Goal: Transaction & Acquisition: Purchase product/service

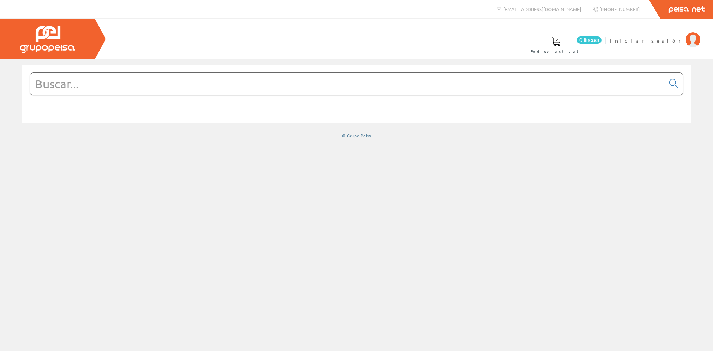
click at [91, 89] on input "text" at bounding box center [347, 84] width 635 height 22
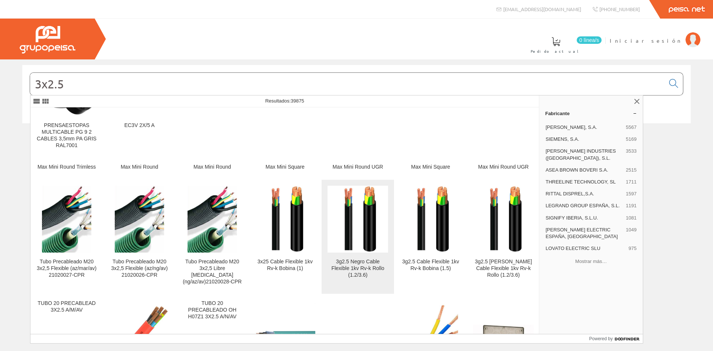
scroll to position [74, 0]
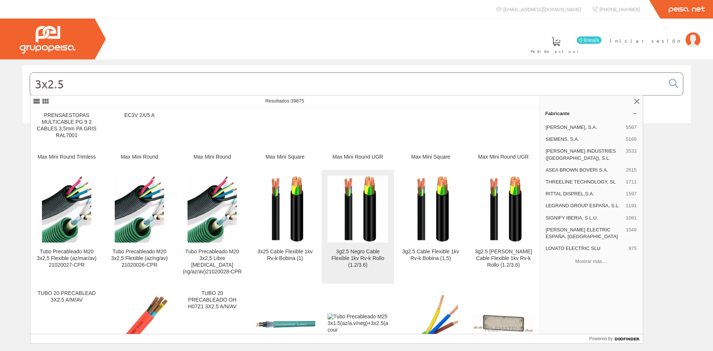
type input "3x2.5"
click at [359, 226] on img at bounding box center [358, 209] width 50 height 67
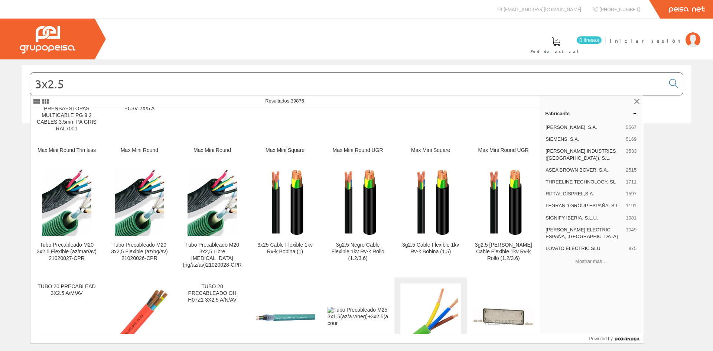
scroll to position [111, 0]
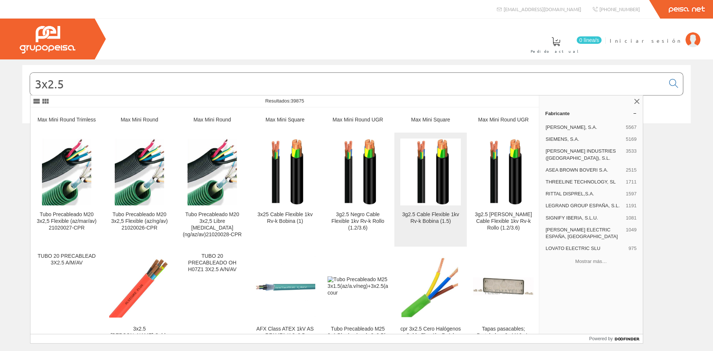
click at [427, 210] on link "3g2.5 Cable Flexible 1kv Rv-k Bobina (1.5)" at bounding box center [430, 190] width 72 height 114
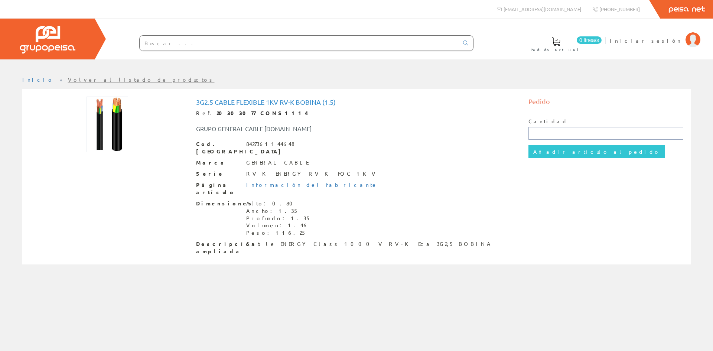
click at [568, 137] on input "text" at bounding box center [606, 133] width 155 height 13
click at [567, 137] on input "text" at bounding box center [606, 133] width 155 height 13
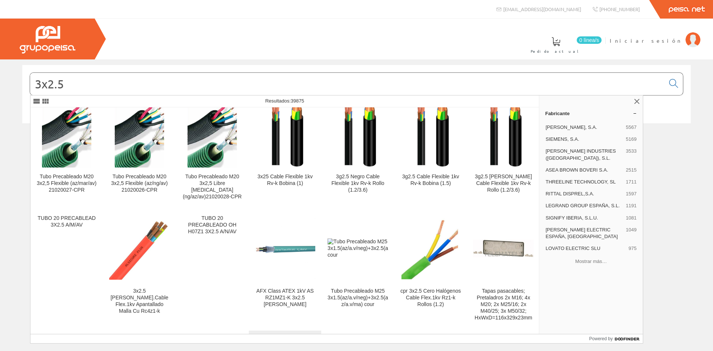
scroll to position [74, 0]
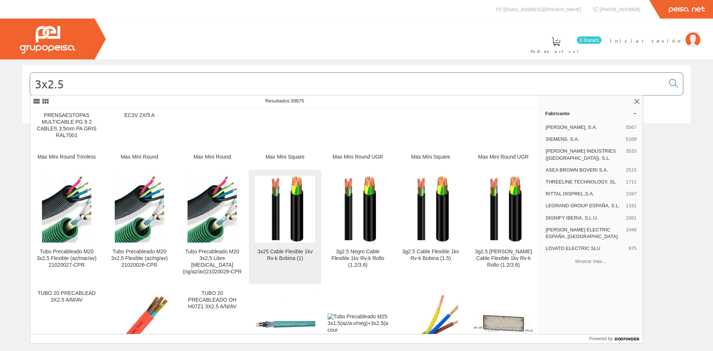
click at [276, 242] on img at bounding box center [285, 209] width 50 height 67
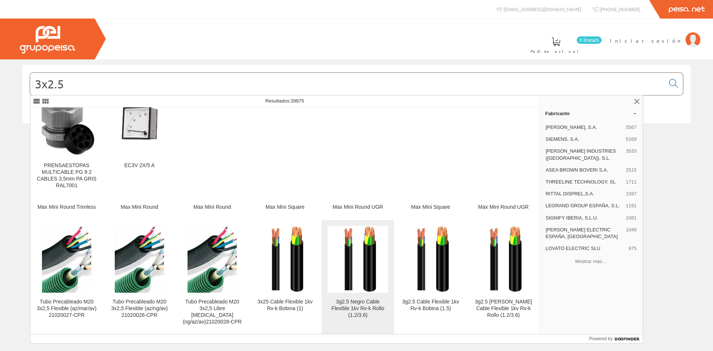
scroll to position [37, 0]
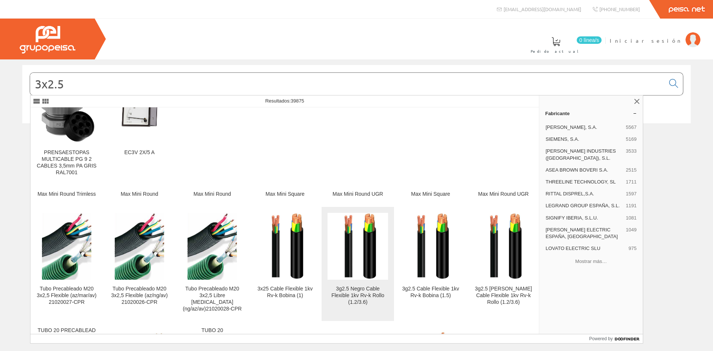
click at [363, 290] on div "3g2.5 Negro Cable Flexible 1kv Rv-k Rollo (1.2/3.6)" at bounding box center [358, 296] width 61 height 20
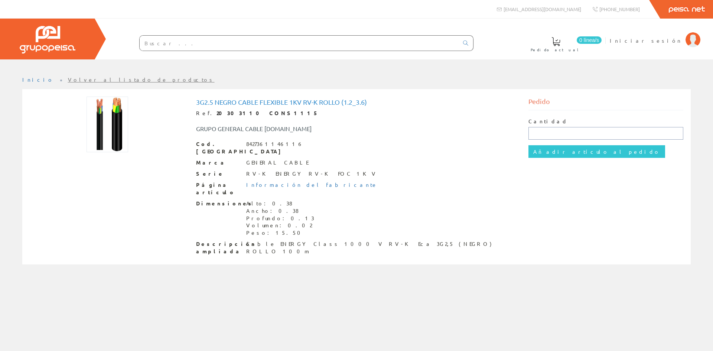
click at [555, 133] on input "text" at bounding box center [606, 133] width 155 height 13
type input "200"
click at [529, 145] on input "Añadir artículo al pedido" at bounding box center [597, 151] width 137 height 13
